Goal: Task Accomplishment & Management: Manage account settings

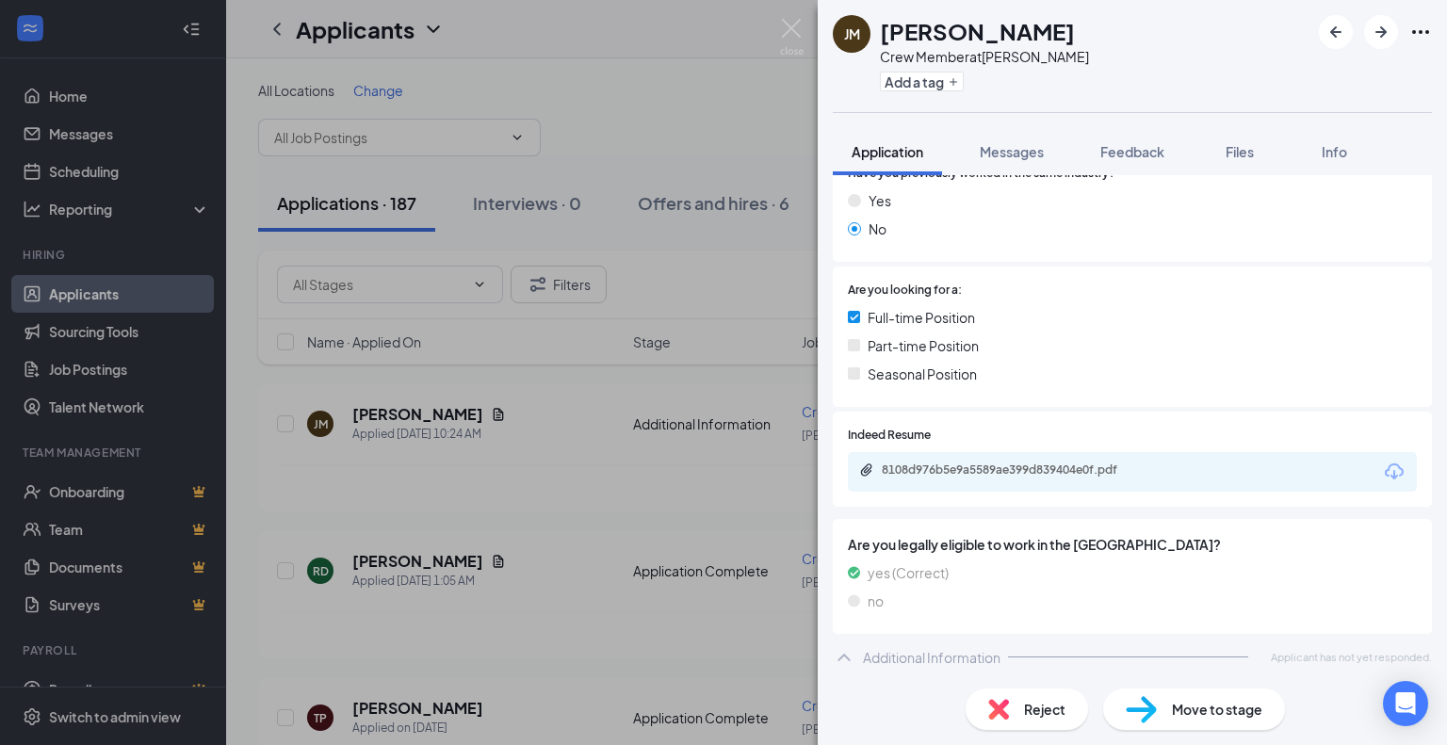
scroll to position [304, 0]
click at [1035, 439] on div "8108d976b5e9a5589ae399d839404e0f.pdf" at bounding box center [1010, 432] width 250 height 31
click at [1033, 464] on div "8108d976b5e9a5589ae399d839404e0f.pdf" at bounding box center [1014, 468] width 264 height 15
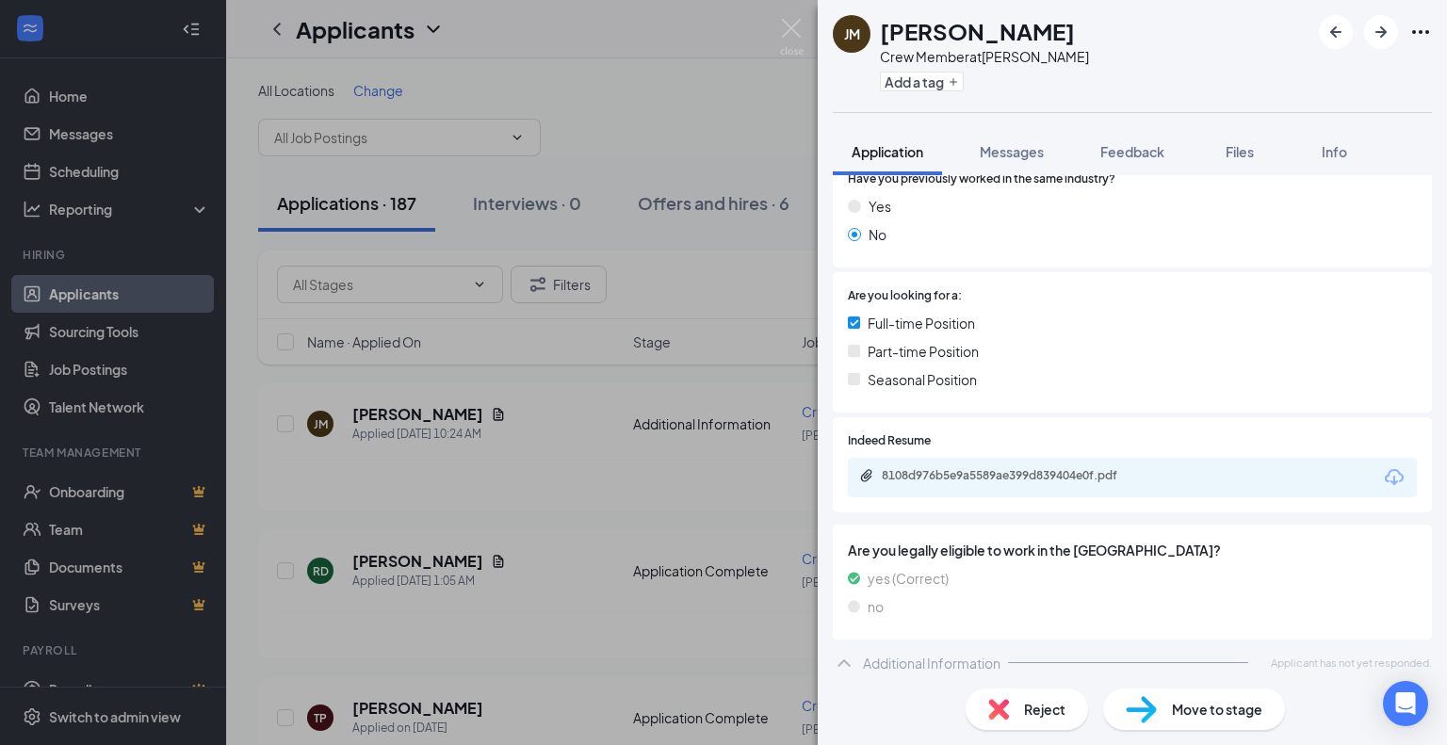
click at [642, 546] on div "[PERSON_NAME] [PERSON_NAME] Crew Member at [PERSON_NAME] Add a tag Application …" at bounding box center [723, 372] width 1447 height 745
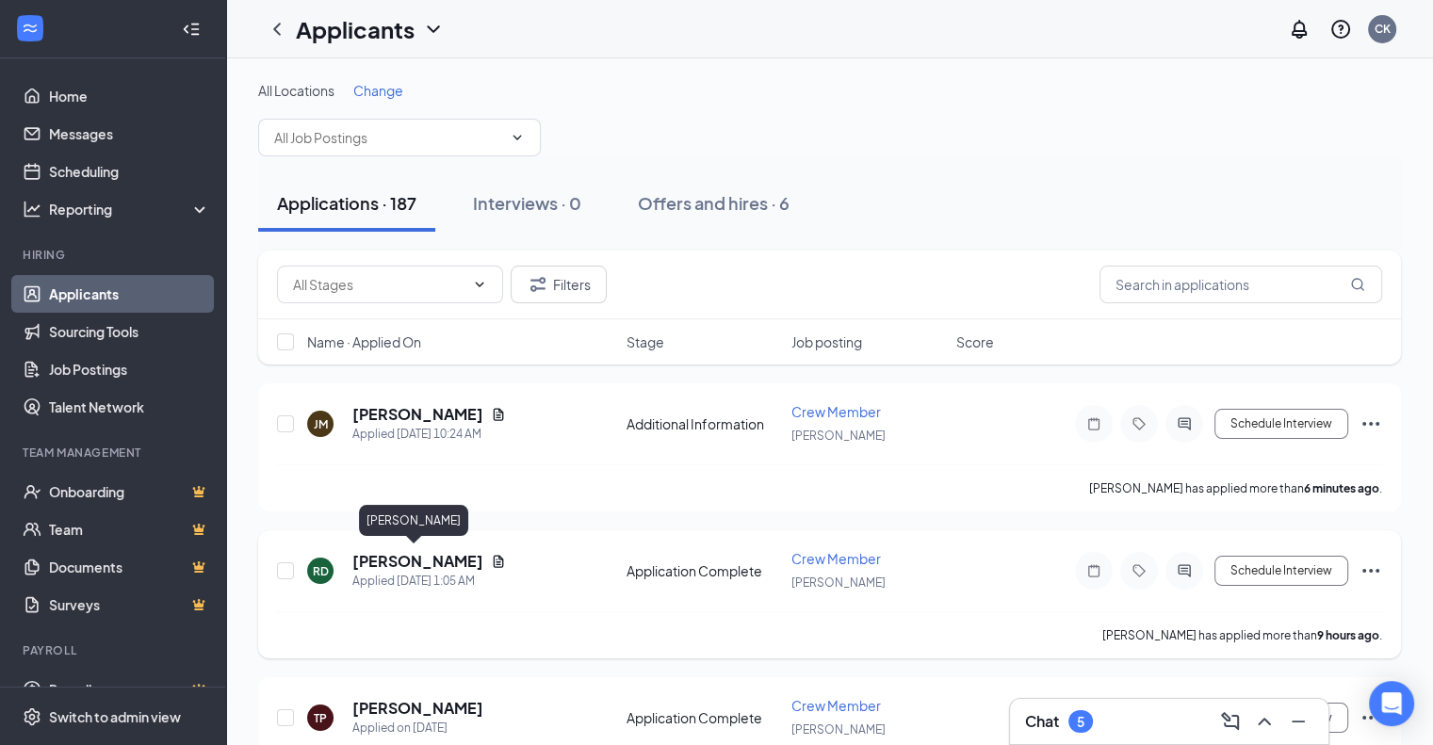
click at [425, 557] on h5 "[PERSON_NAME]" at bounding box center [417, 561] width 131 height 21
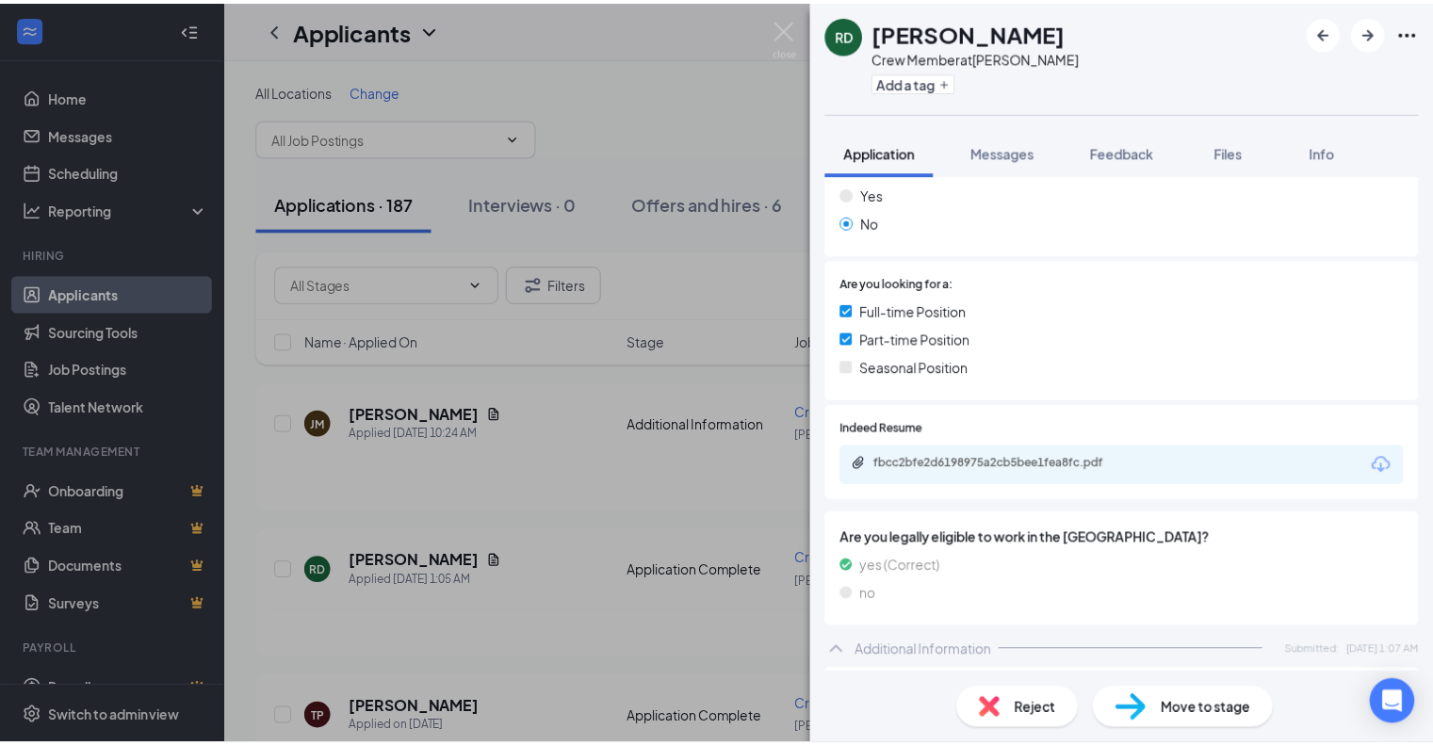
scroll to position [490, 0]
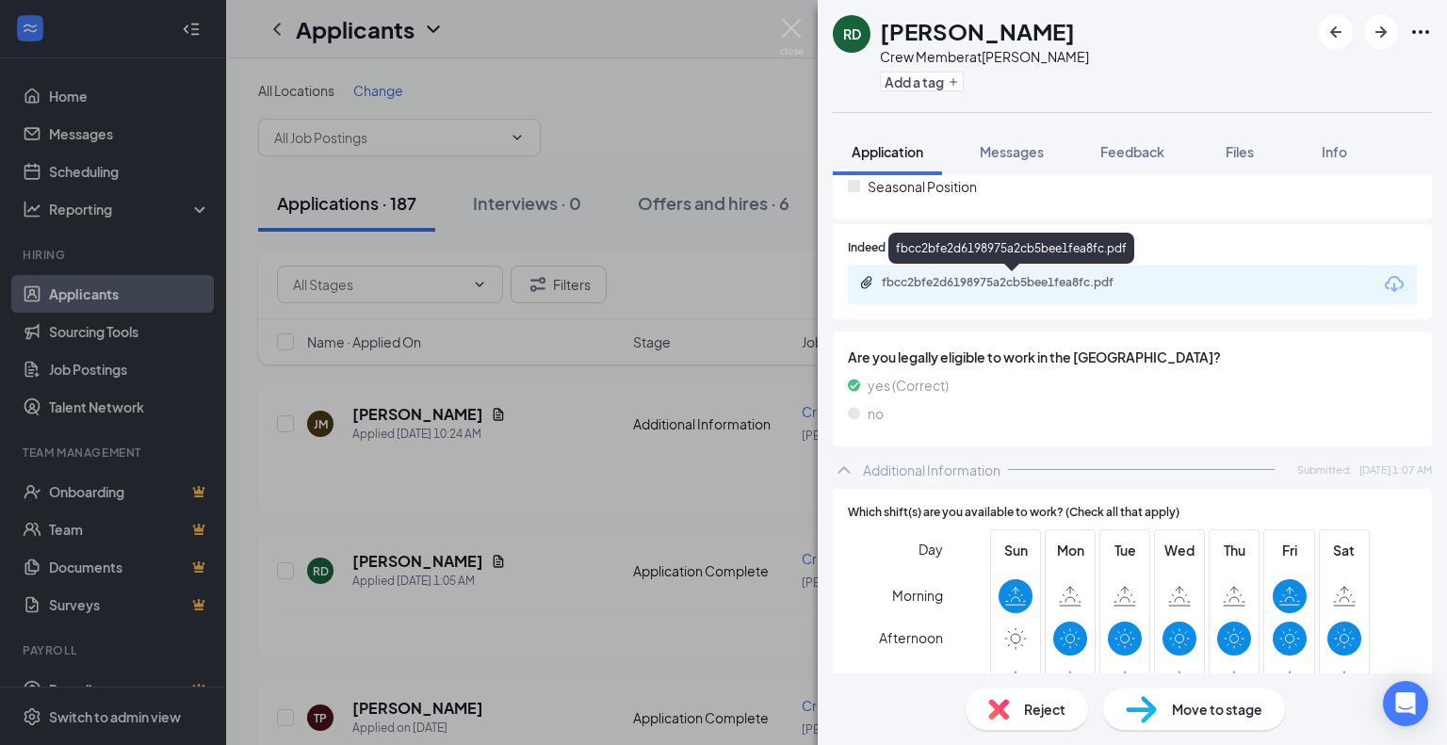
click at [1068, 283] on div "fbcc2bfe2d6198975a2cb5bee1fea8fc.pdf" at bounding box center [1014, 282] width 264 height 15
click at [658, 159] on div "RD [PERSON_NAME] Crew Member at [PERSON_NAME] Add a tag Application Messages Fe…" at bounding box center [723, 372] width 1447 height 745
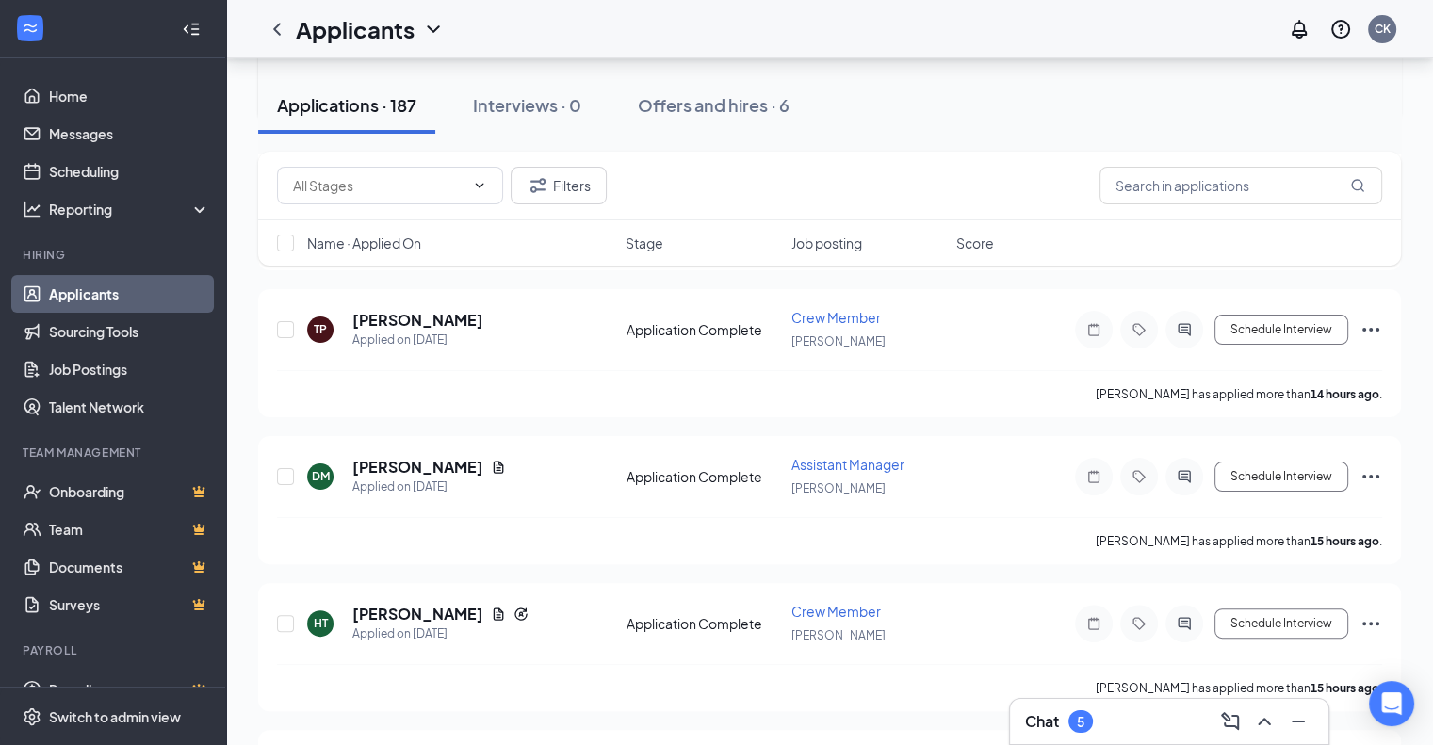
scroll to position [388, 0]
click at [1144, 726] on div "Chat 5" at bounding box center [1169, 722] width 288 height 30
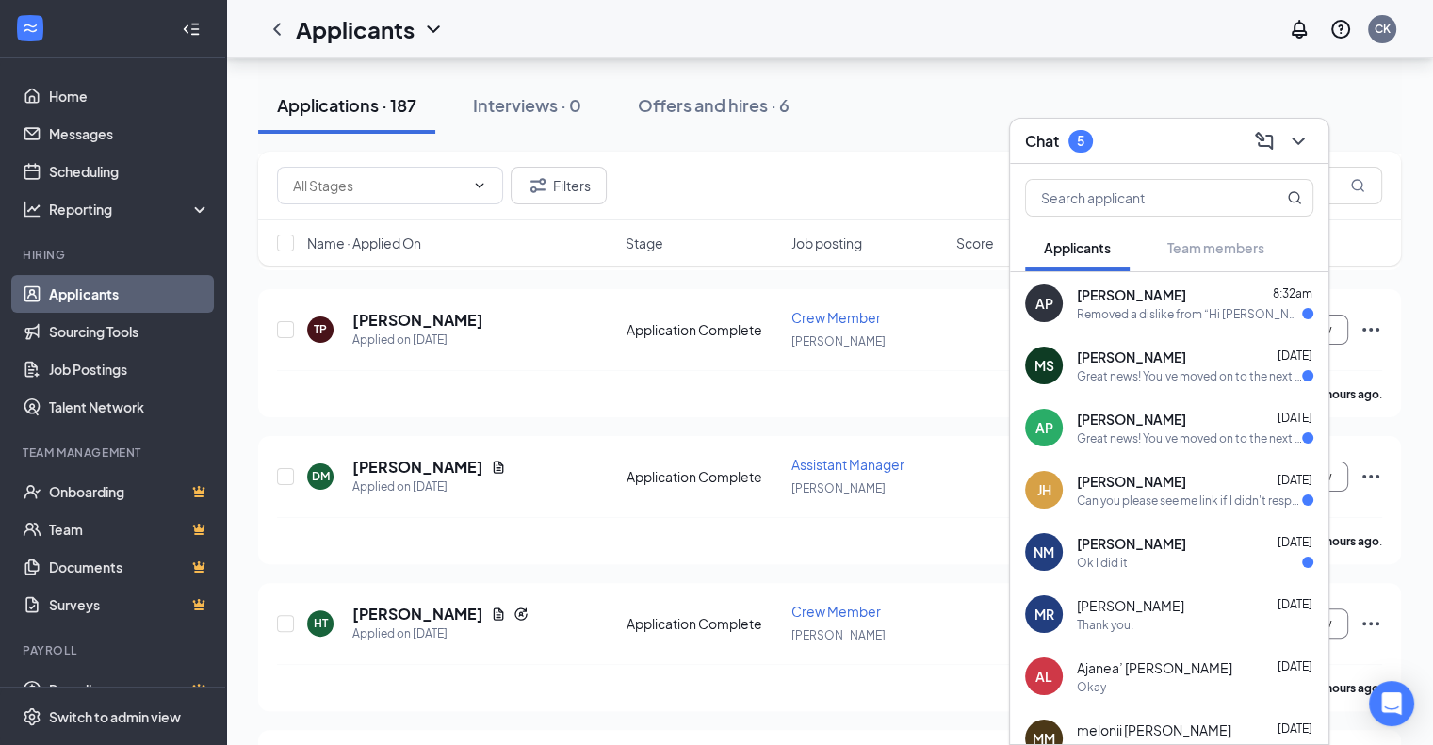
click at [1141, 306] on div "Removed a dislike from “Hi [PERSON_NAME], this is a friendly reminder. To move …" at bounding box center [1189, 314] width 225 height 16
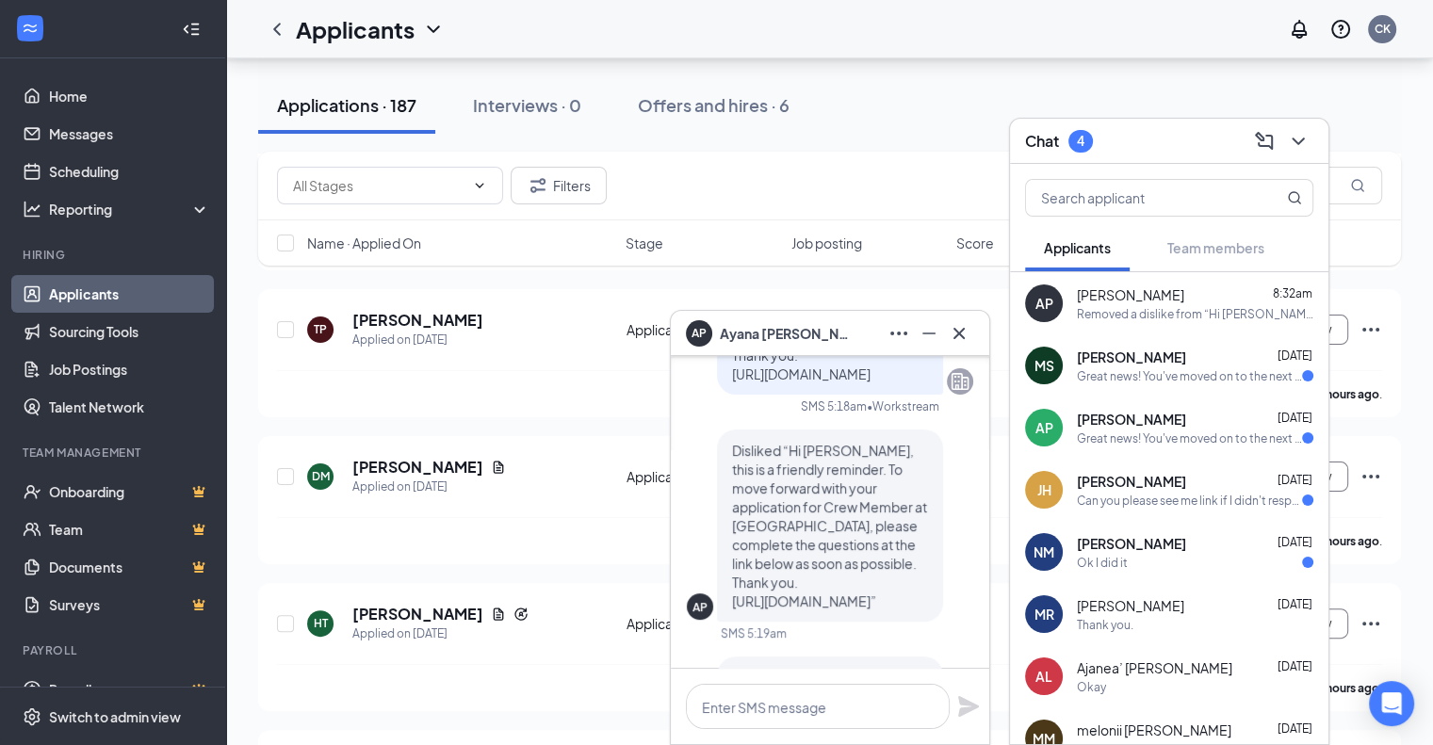
scroll to position [-236, 0]
click at [1107, 366] on span "[PERSON_NAME]" at bounding box center [1131, 357] width 109 height 19
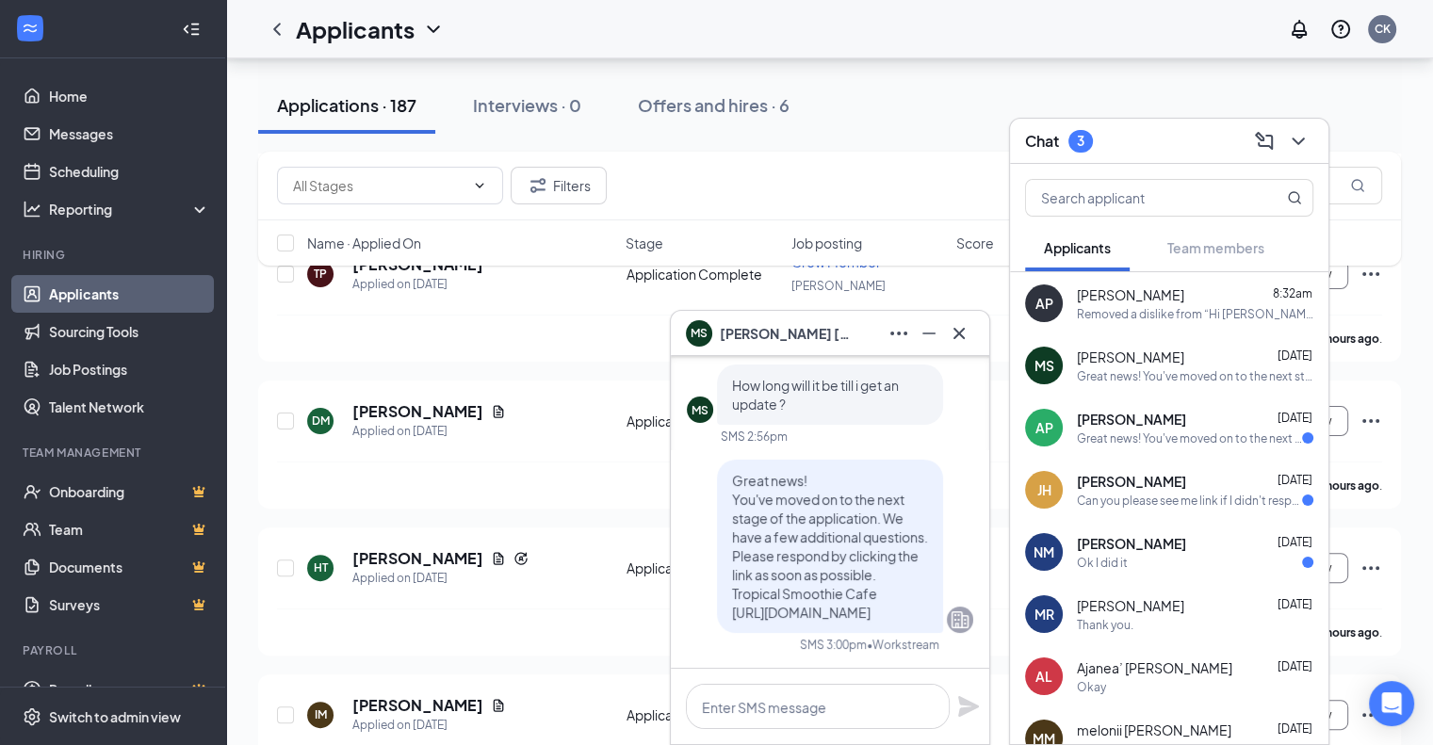
scroll to position [473, 0]
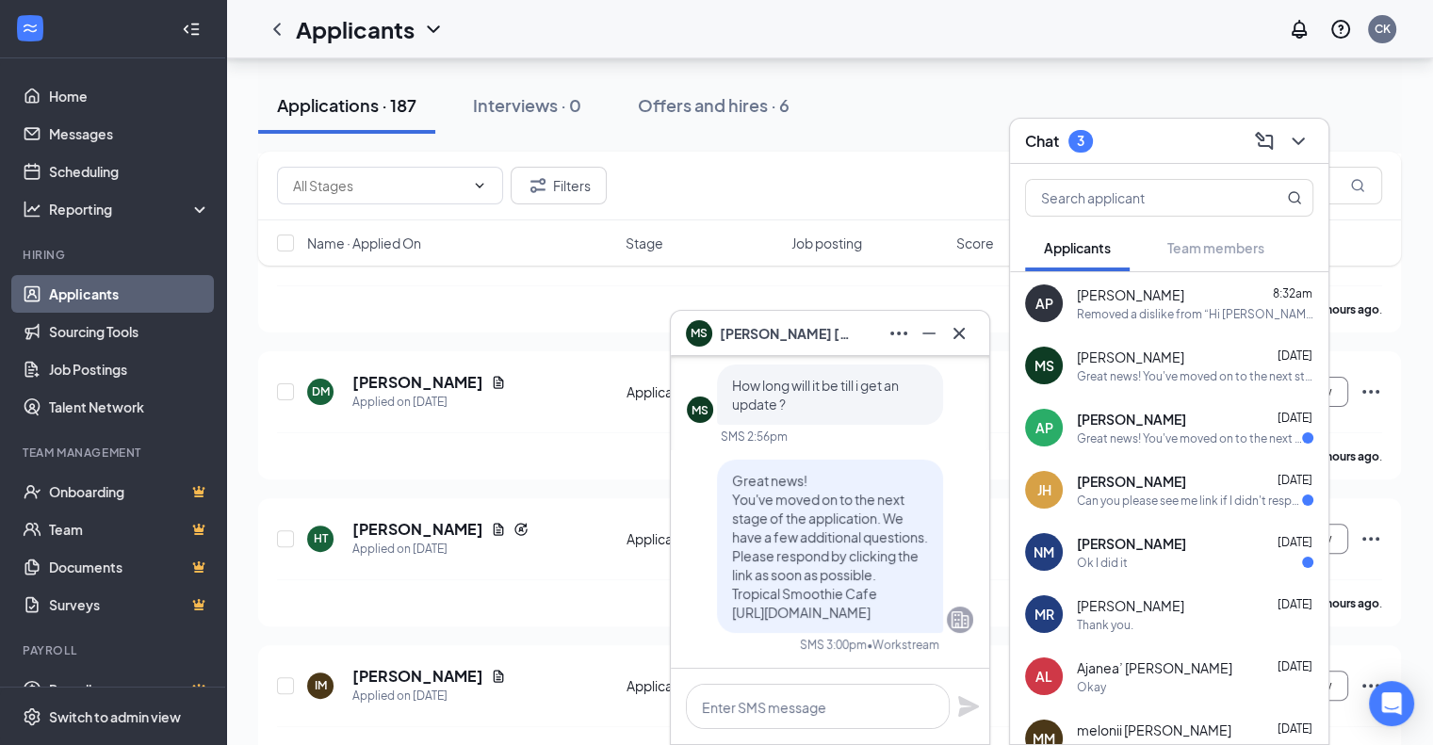
click at [1113, 431] on div "Great news! You've moved on to the next stage of the application. We have a few…" at bounding box center [1189, 439] width 225 height 16
click at [1123, 485] on span "[PERSON_NAME]" at bounding box center [1131, 481] width 109 height 19
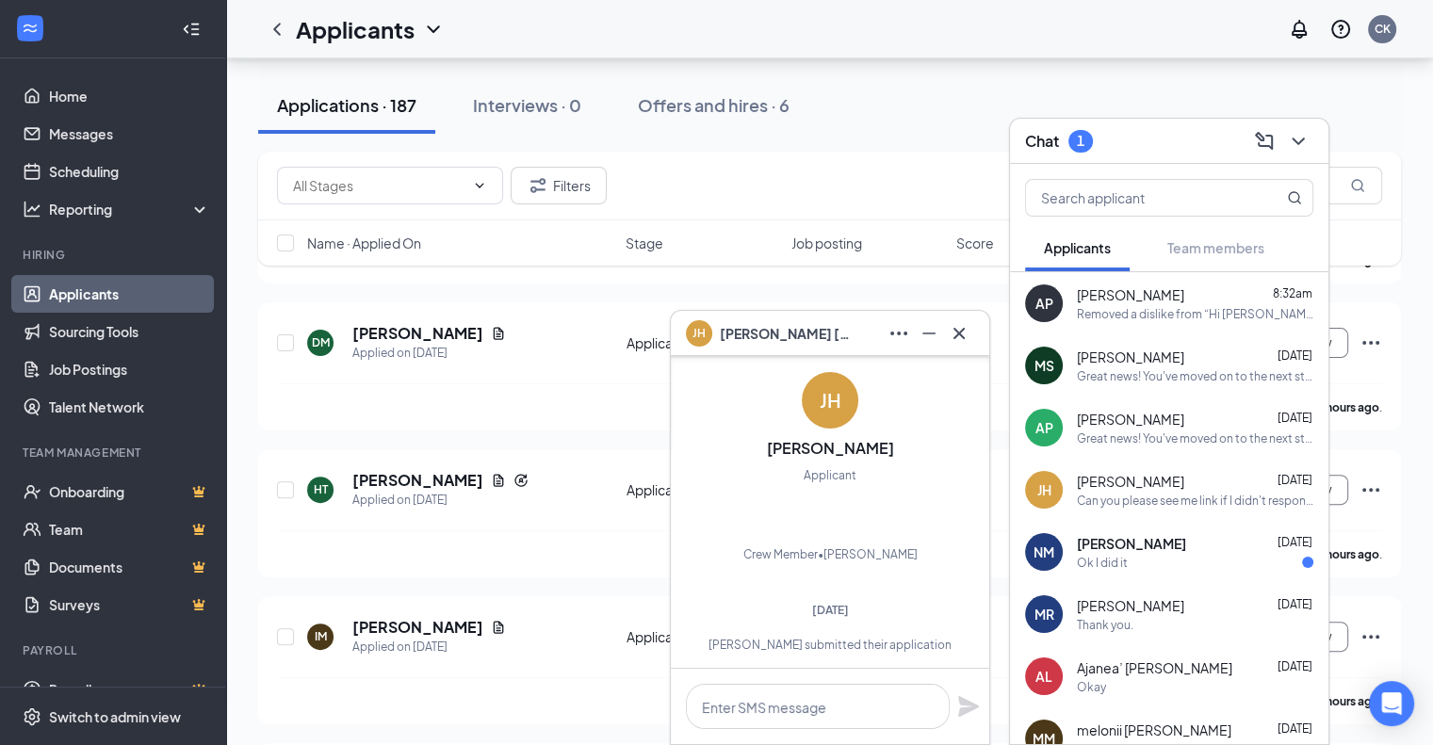
scroll to position [-598, 0]
click at [1120, 555] on div "Ok I did it" at bounding box center [1102, 563] width 51 height 16
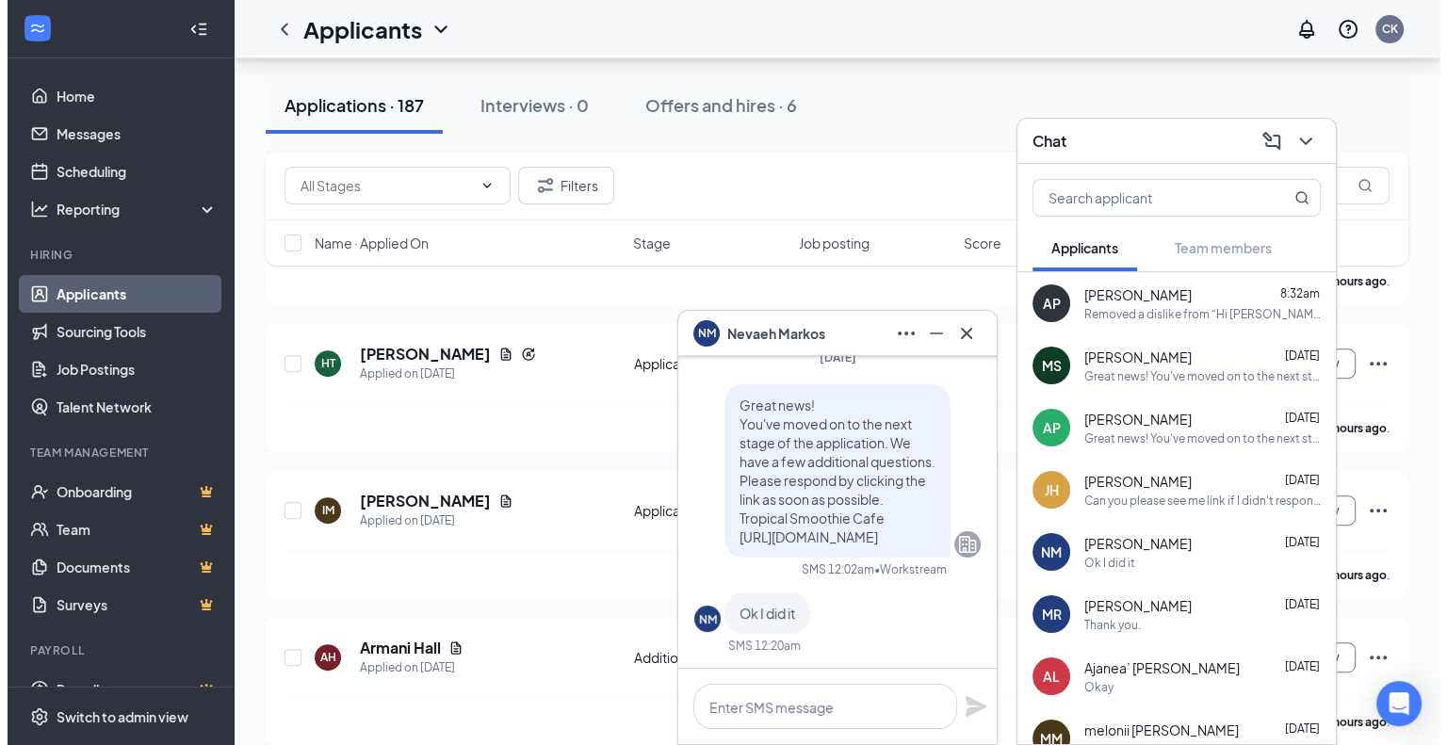
scroll to position [0, 0]
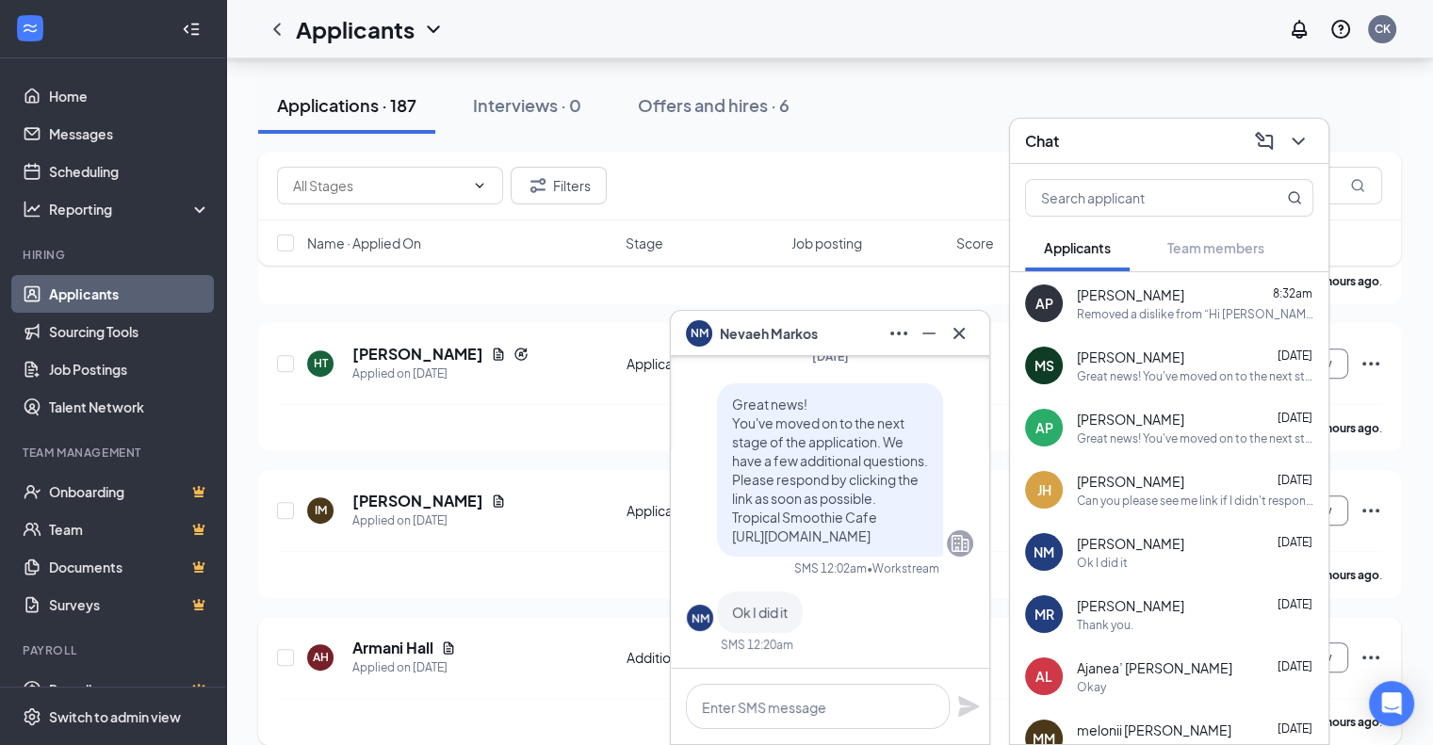
click at [461, 638] on div "AH Armani Hall Applied on [DATE]" at bounding box center [461, 658] width 308 height 40
click at [465, 491] on h5 "[PERSON_NAME]" at bounding box center [417, 501] width 131 height 21
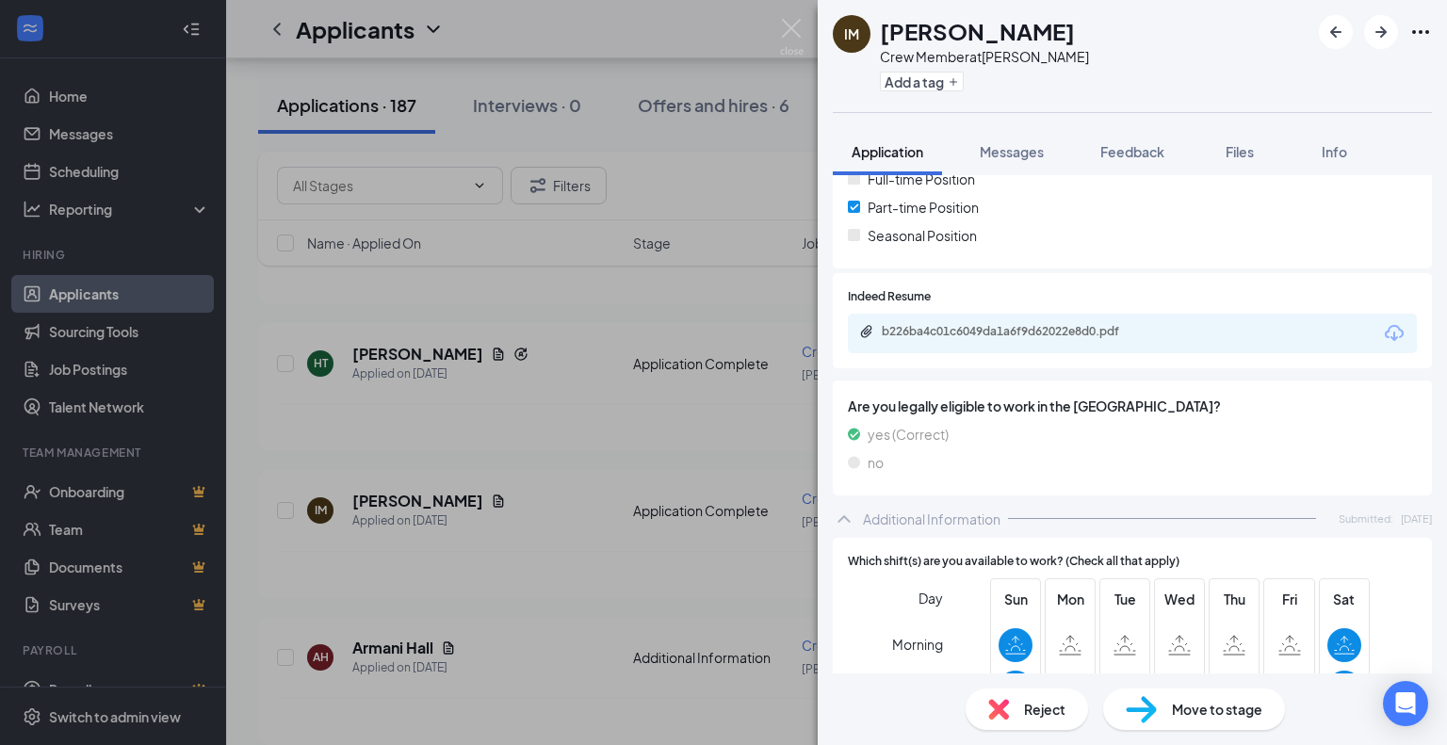
scroll to position [441, 0]
click at [1108, 331] on div "b226ba4c01c6049da1a6f9d62022e8d0.pdf" at bounding box center [1014, 331] width 264 height 15
